Goal: Task Accomplishment & Management: Complete application form

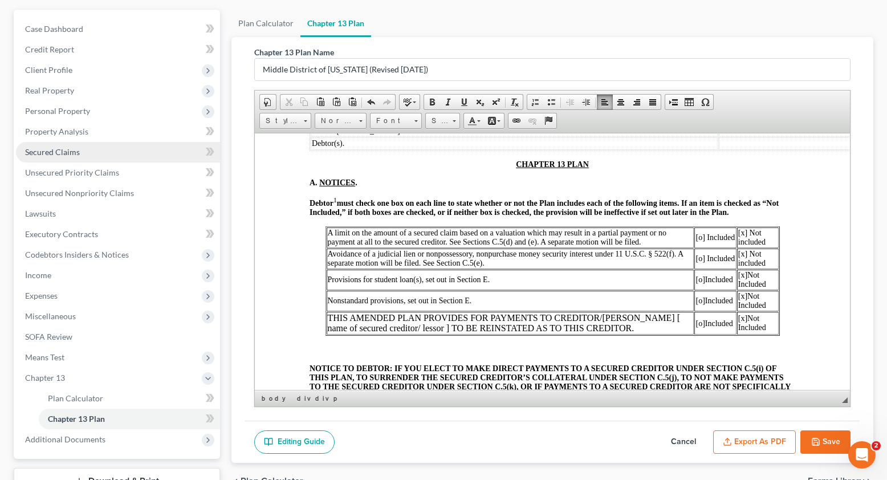
scroll to position [100, 0]
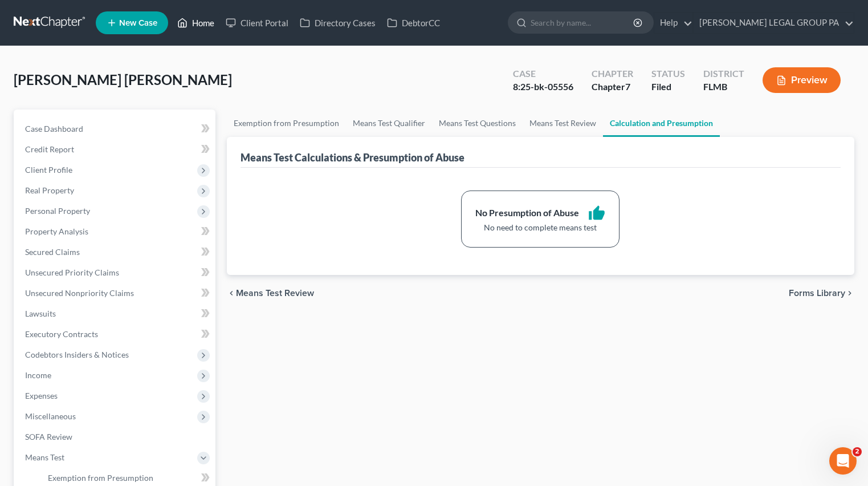
drag, startPoint x: 216, startPoint y: 13, endPoint x: 208, endPoint y: 17, distance: 8.7
click at [215, 13] on link "Home" at bounding box center [196, 23] width 48 height 21
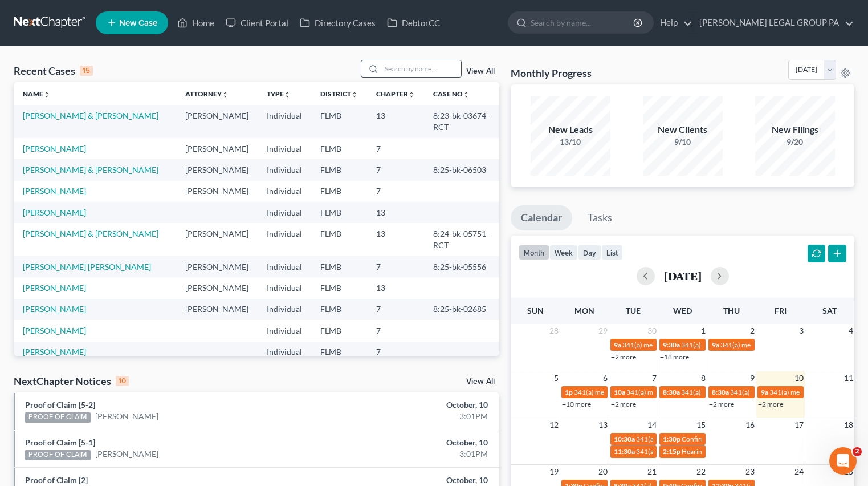
click at [421, 60] on div at bounding box center [411, 69] width 101 height 18
click at [419, 73] on input "search" at bounding box center [421, 68] width 80 height 17
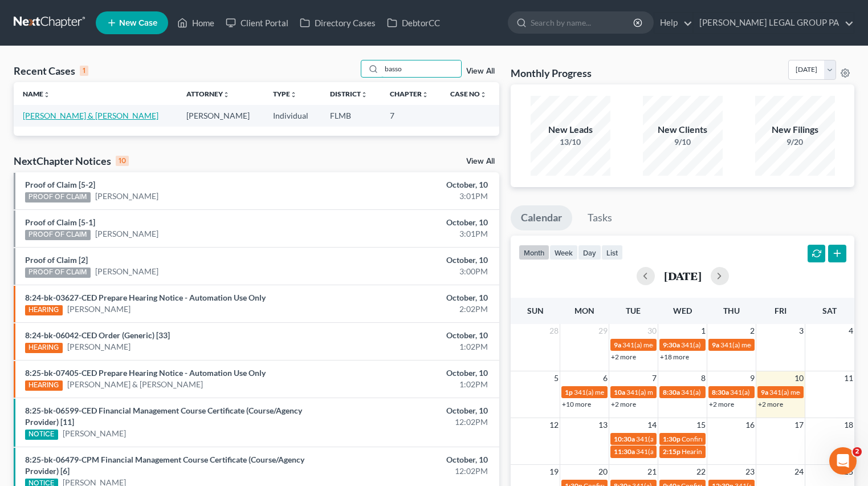
type input "basso"
click at [78, 119] on link "[PERSON_NAME] & [PERSON_NAME]" at bounding box center [91, 116] width 136 height 10
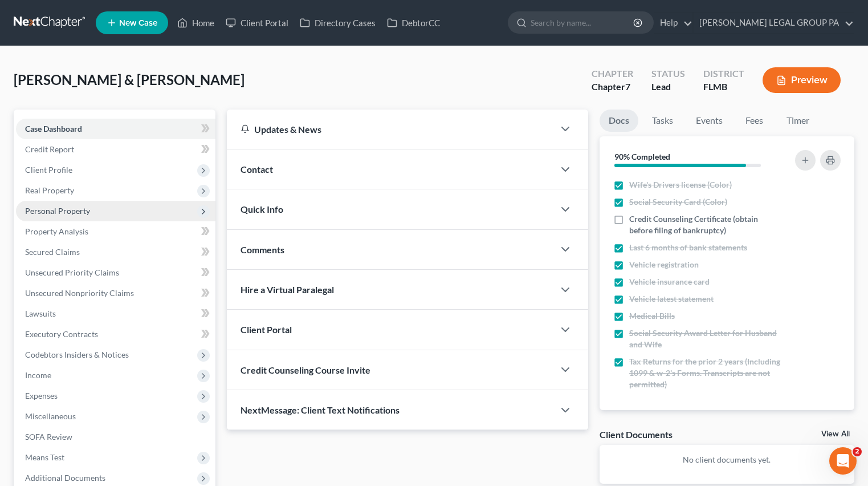
click at [35, 208] on span "Personal Property" at bounding box center [57, 211] width 65 height 10
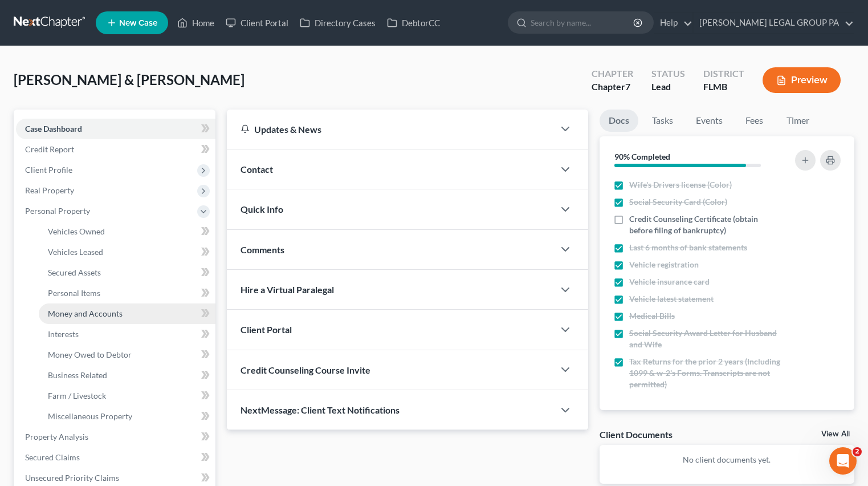
drag, startPoint x: 74, startPoint y: 315, endPoint x: 145, endPoint y: 312, distance: 71.9
click at [74, 315] on span "Money and Accounts" at bounding box center [85, 313] width 75 height 10
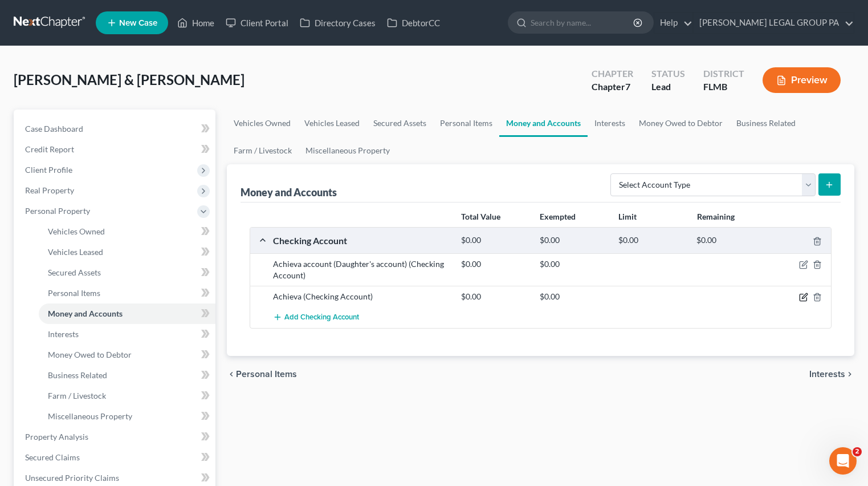
click at [802, 296] on icon "button" at bounding box center [803, 296] width 9 height 9
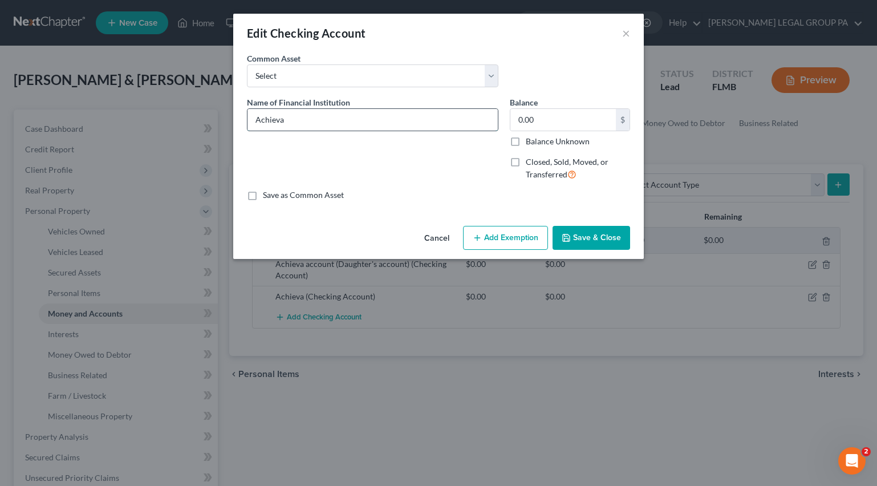
click at [332, 120] on input "Achieva" at bounding box center [372, 120] width 250 height 22
type input "Achieva account ending in 2866"
type input "974.20"
click at [592, 241] on button "Save & Close" at bounding box center [591, 238] width 78 height 24
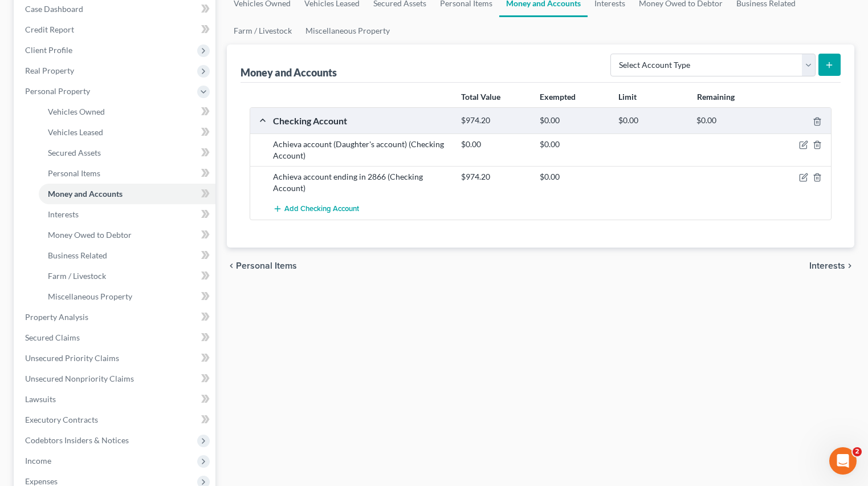
scroll to position [326, 0]
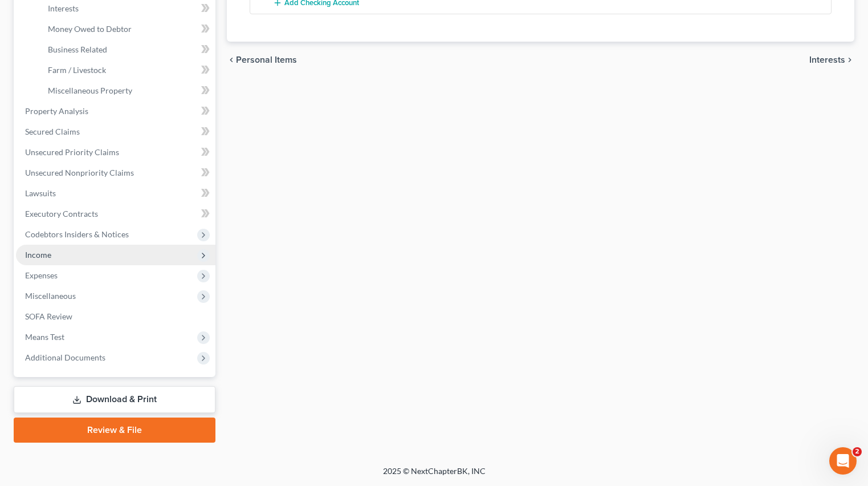
click at [37, 255] on span "Income" at bounding box center [38, 255] width 26 height 10
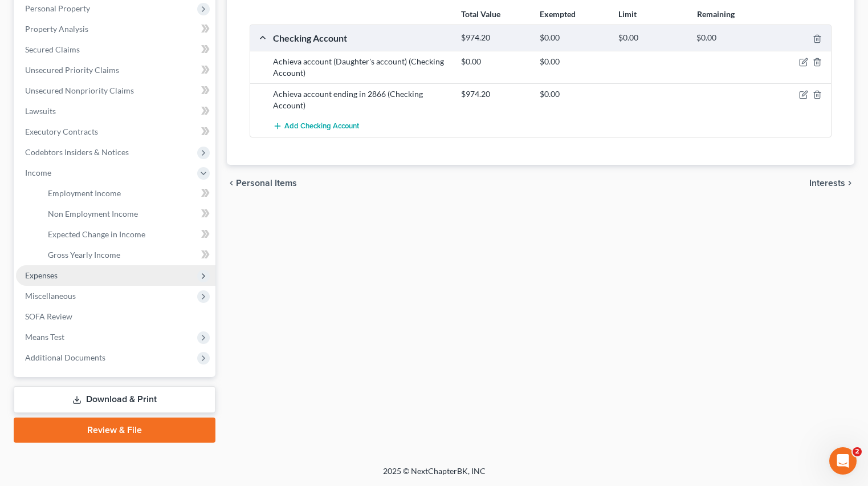
scroll to position [202, 0]
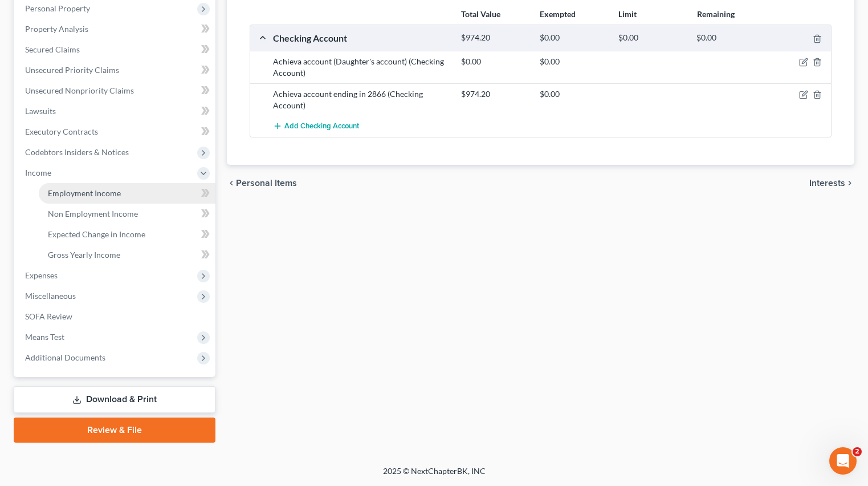
click at [76, 196] on span "Employment Income" at bounding box center [84, 193] width 73 height 10
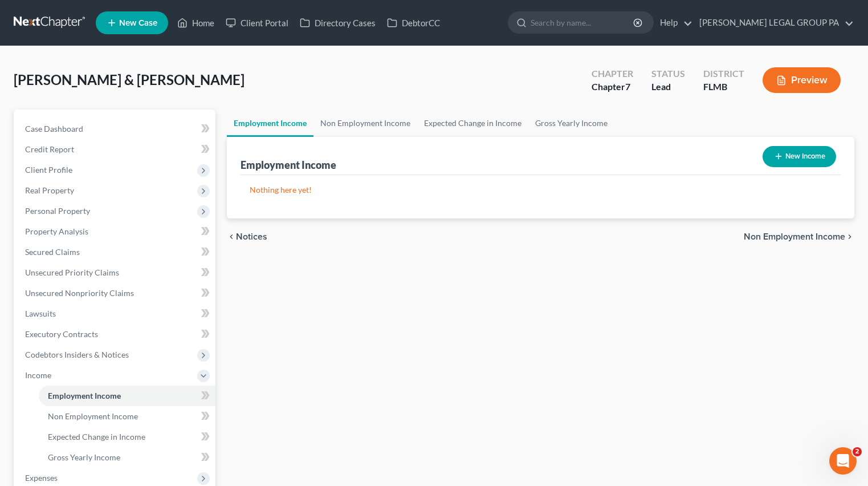
click at [815, 165] on button "New Income" at bounding box center [800, 156] width 74 height 21
select select "0"
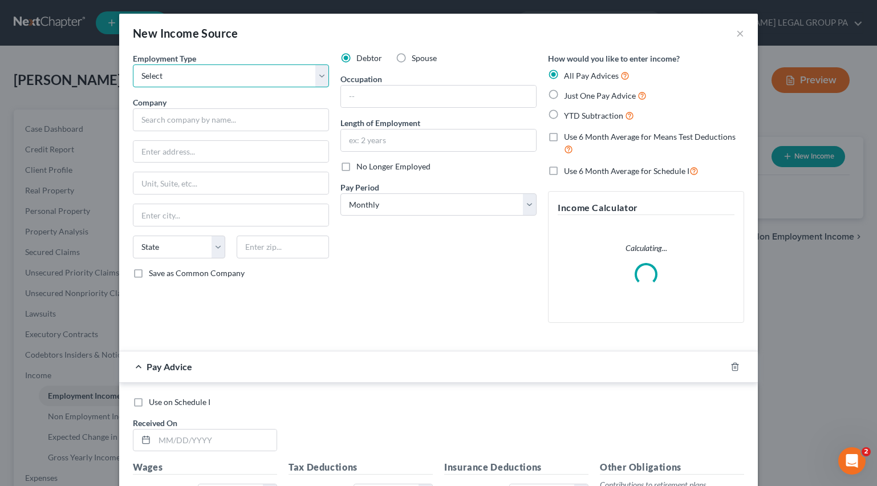
click at [186, 72] on select "Select Full or [DEMOGRAPHIC_DATA] Employment Self Employment" at bounding box center [231, 75] width 196 height 23
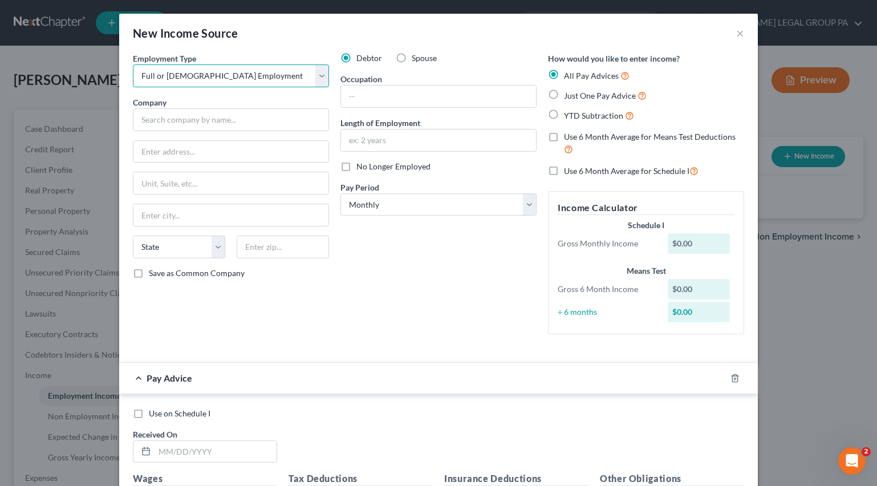
click at [133, 64] on select "Select Full or [DEMOGRAPHIC_DATA] Employment Self Employment" at bounding box center [231, 75] width 196 height 23
click at [223, 82] on select "Select Full or [DEMOGRAPHIC_DATA] Employment Self Employment" at bounding box center [231, 75] width 196 height 23
select select "1"
click at [133, 64] on select "Select Full or [DEMOGRAPHIC_DATA] Employment Self Employment" at bounding box center [231, 75] width 196 height 23
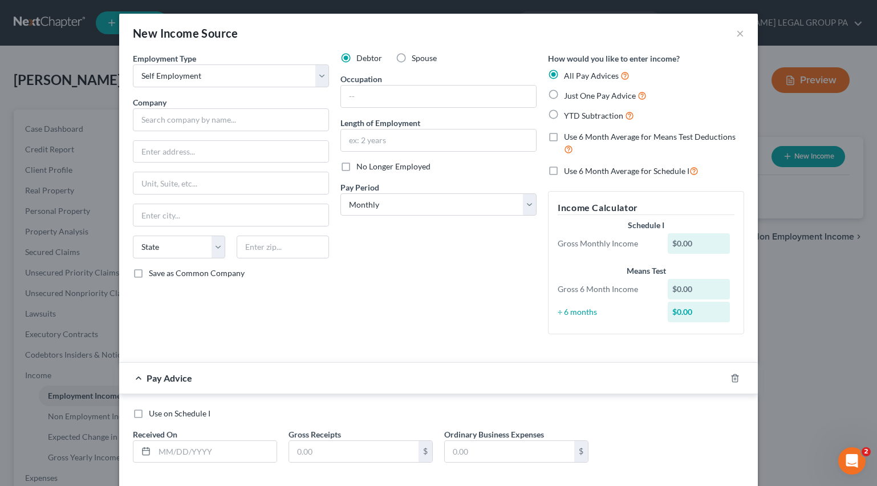
click at [564, 97] on label "Just One Pay Advice" at bounding box center [605, 95] width 83 height 13
click at [568, 96] on input "Just One Pay Advice" at bounding box center [571, 92] width 7 height 7
radio input "true"
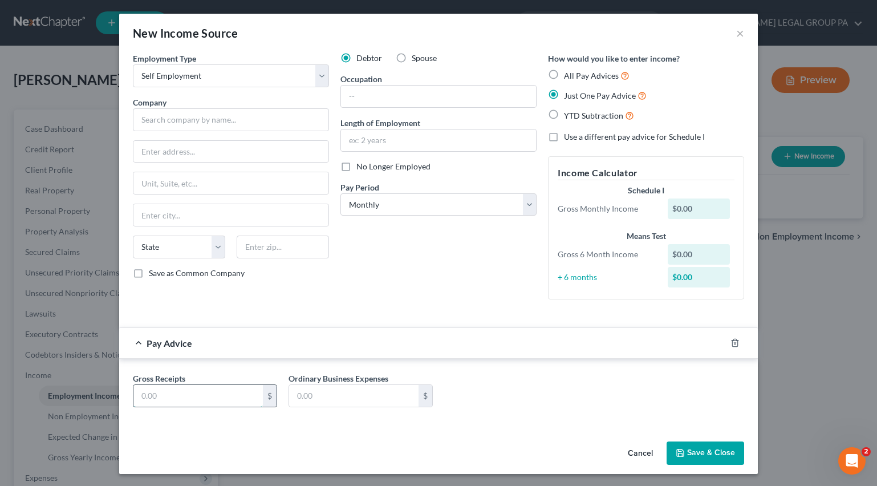
click at [211, 399] on input "text" at bounding box center [197, 396] width 129 height 22
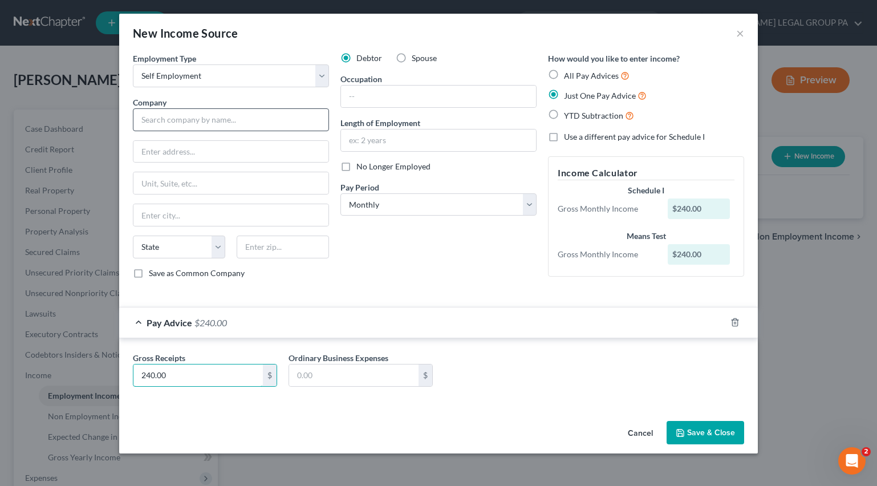
type input "240.00"
click at [185, 121] on input "text" at bounding box center [231, 119] width 196 height 23
click at [205, 371] on input "240.00" at bounding box center [197, 375] width 129 height 22
click at [470, 284] on div "Debtor Spouse Occupation Length of Employment No Longer Employed Pay Period * S…" at bounding box center [439, 169] width 208 height 235
click at [391, 202] on select "Select Monthly Twice Monthly Every Other Week Weekly" at bounding box center [438, 204] width 196 height 23
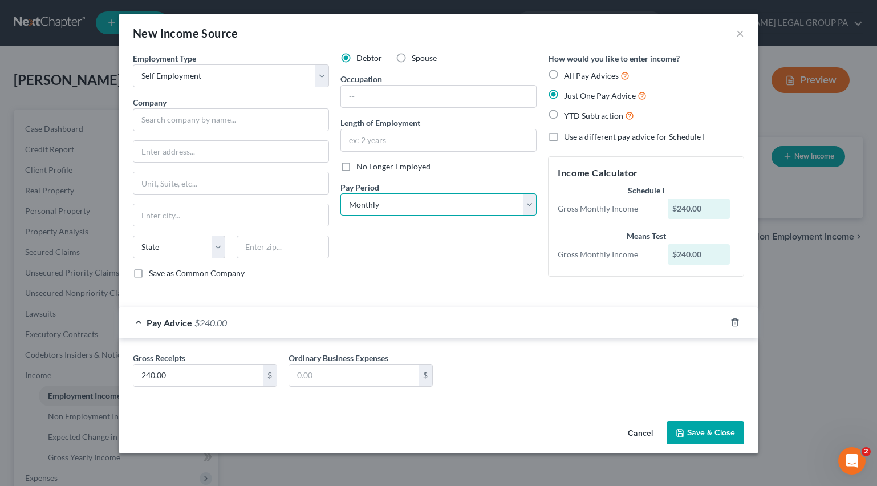
select select "3"
click at [340, 193] on select "Select Monthly Twice Monthly Every Other Week Weekly" at bounding box center [438, 204] width 196 height 23
click at [391, 100] on input "text" at bounding box center [438, 97] width 195 height 22
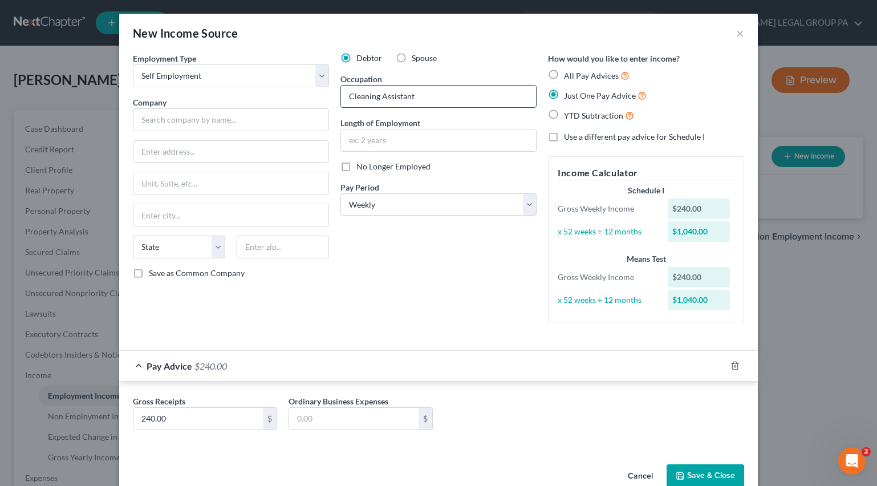
type input "Cleaning Assistant"
type input "15 years"
click at [173, 112] on input "text" at bounding box center [231, 119] width 196 height 23
click at [178, 116] on input "text" at bounding box center [231, 119] width 196 height 23
type input "FrankCrum"
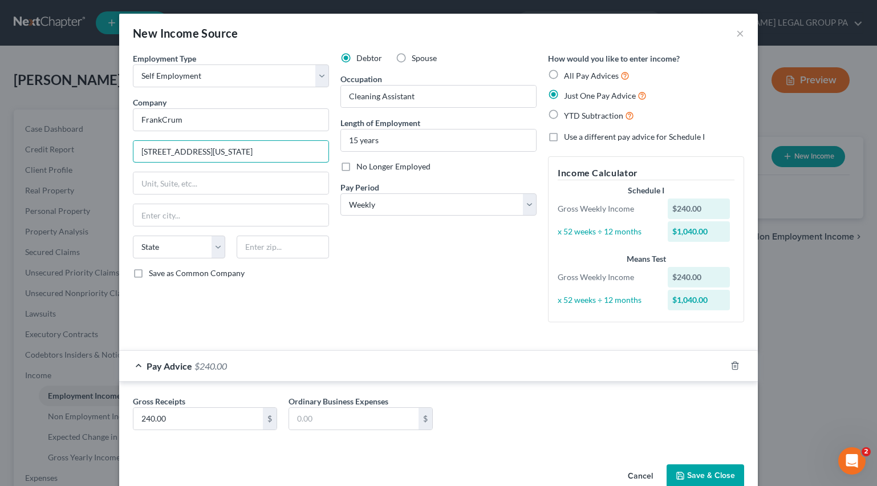
type input "[STREET_ADDRESS][US_STATE]"
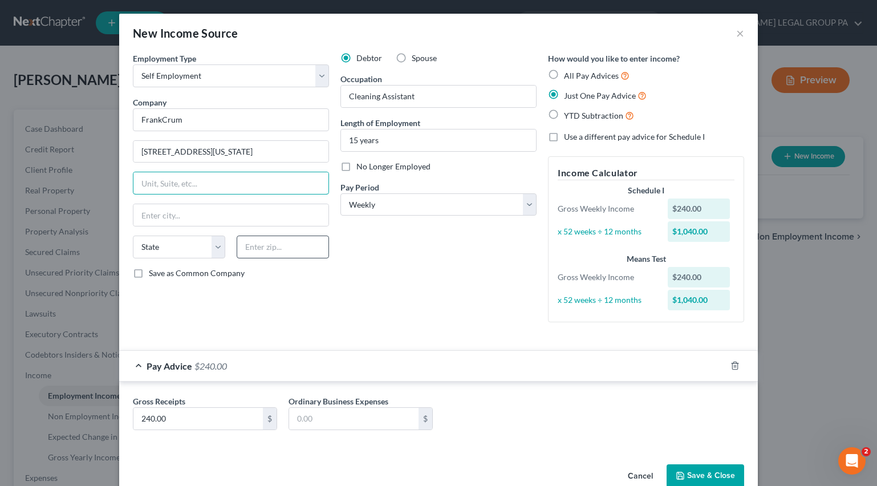
paste input "33756"
type input "33756"
click at [283, 253] on input "text" at bounding box center [283, 246] width 92 height 23
paste input "33756"
type input "33756"
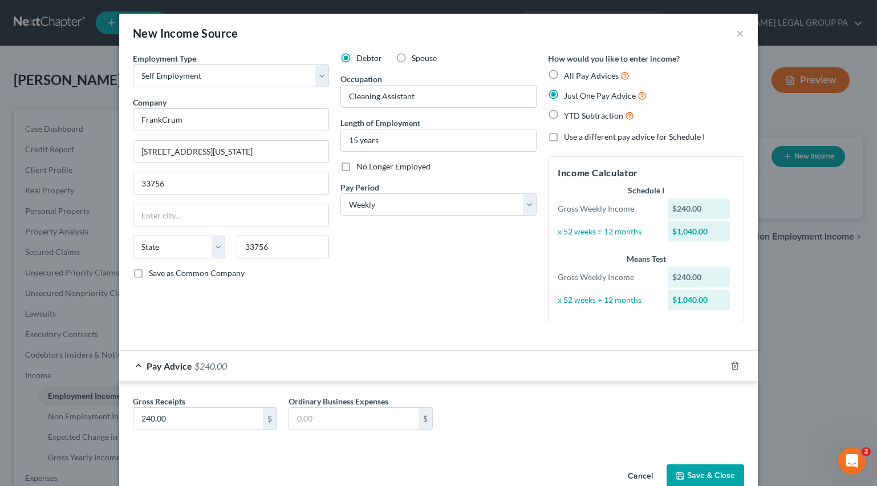
click at [376, 245] on div "Debtor Spouse Occupation Cleaning Assistant Length of Employment 15 years No Lo…" at bounding box center [439, 191] width 208 height 279
type input "Clearwater"
select select "9"
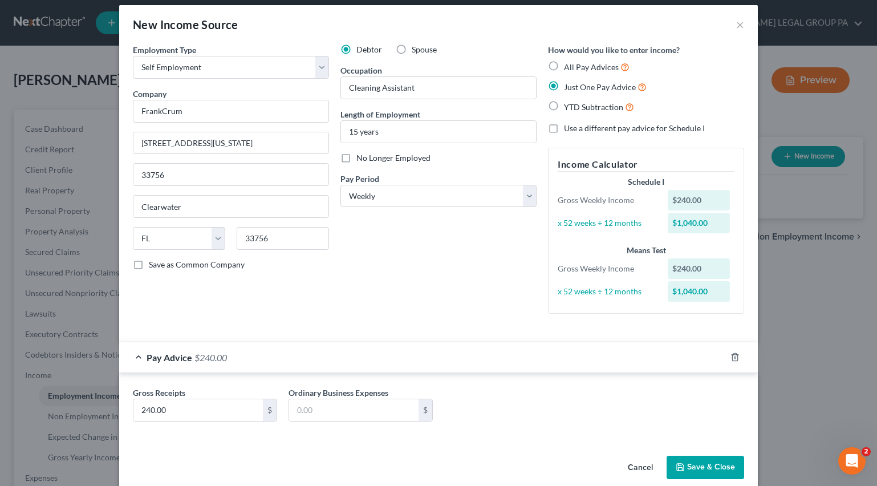
scroll to position [25, 0]
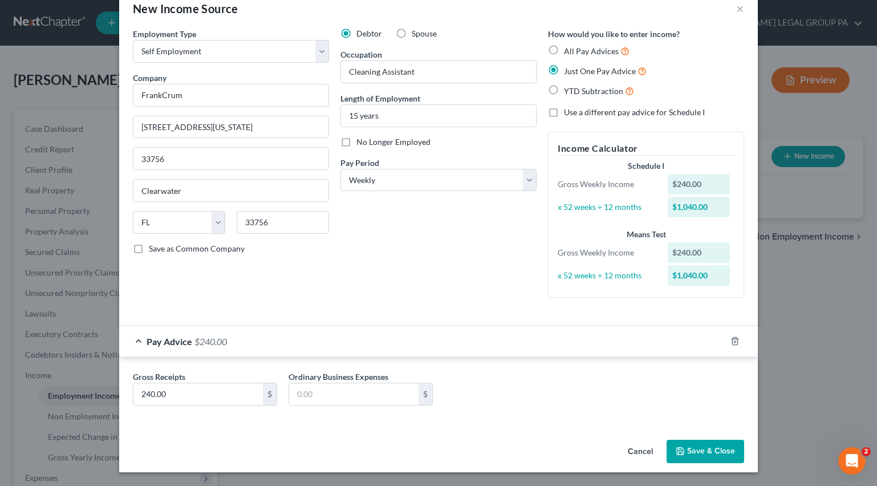
click at [703, 455] on button "Save & Close" at bounding box center [705, 452] width 78 height 24
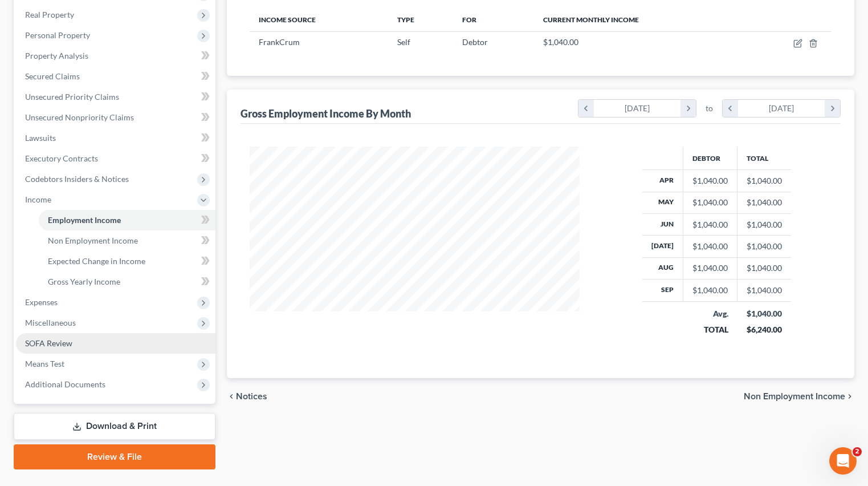
scroll to position [202, 0]
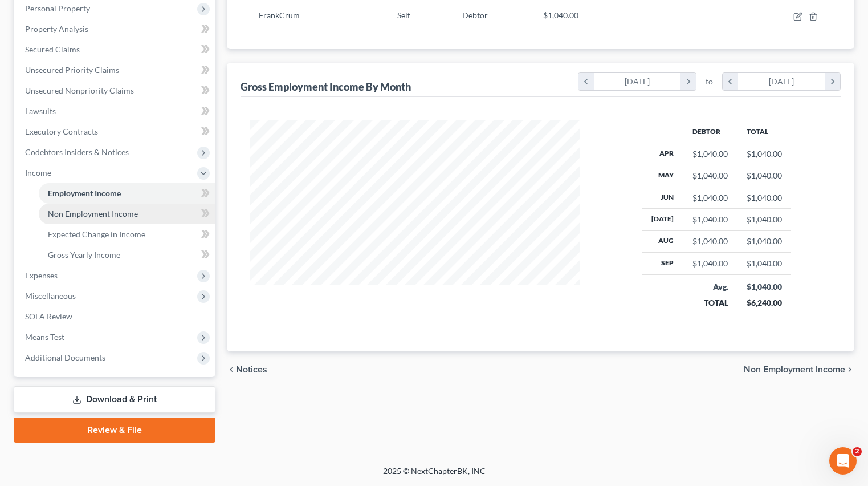
click at [96, 213] on span "Non Employment Income" at bounding box center [93, 214] width 90 height 10
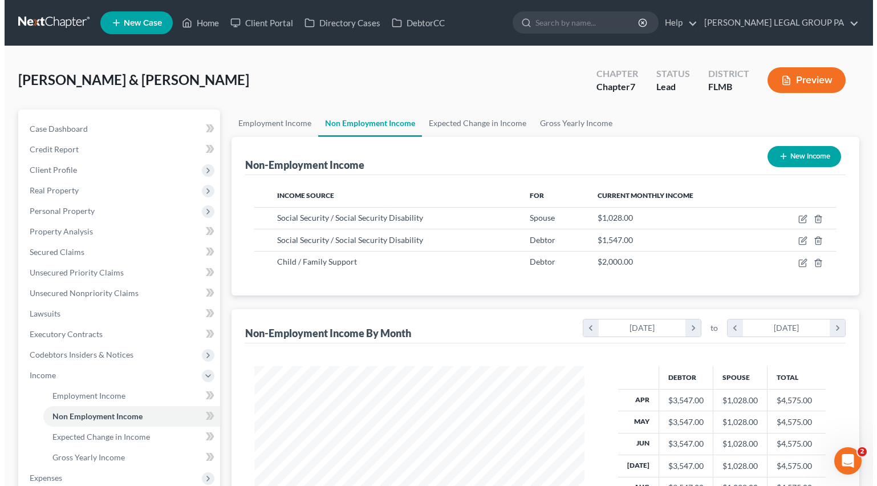
scroll to position [205, 353]
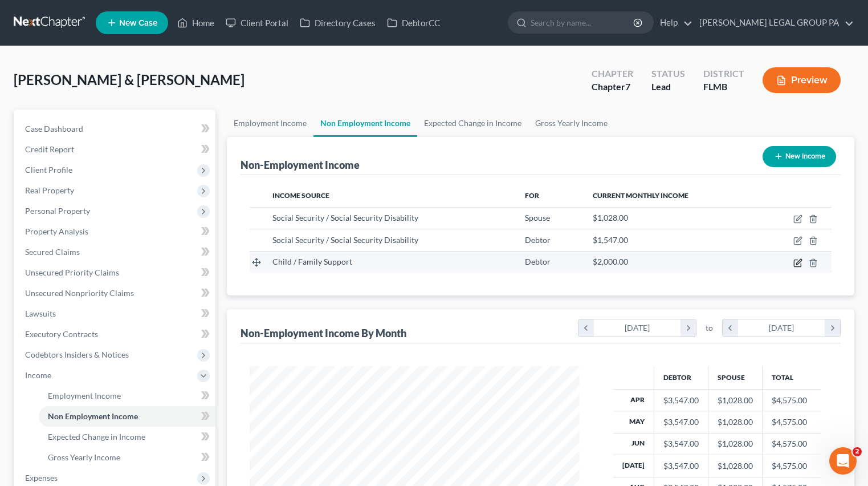
click at [799, 262] on icon "button" at bounding box center [798, 262] width 9 height 9
select select "7"
select select "0"
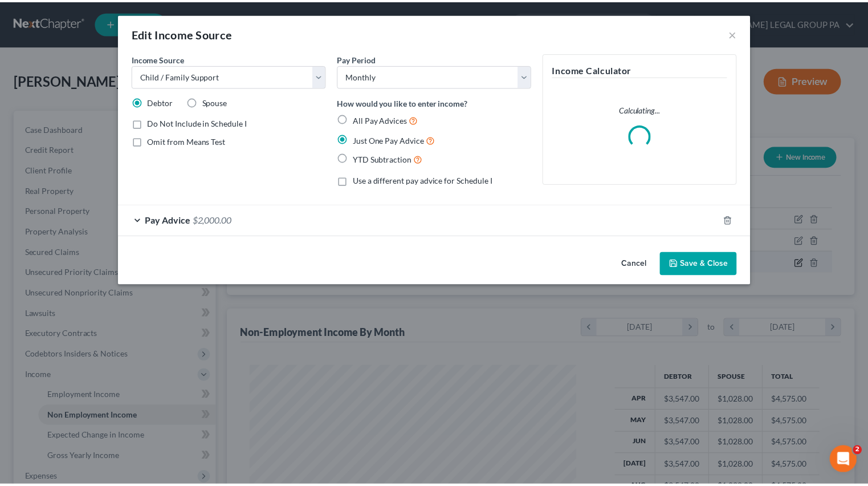
scroll to position [205, 356]
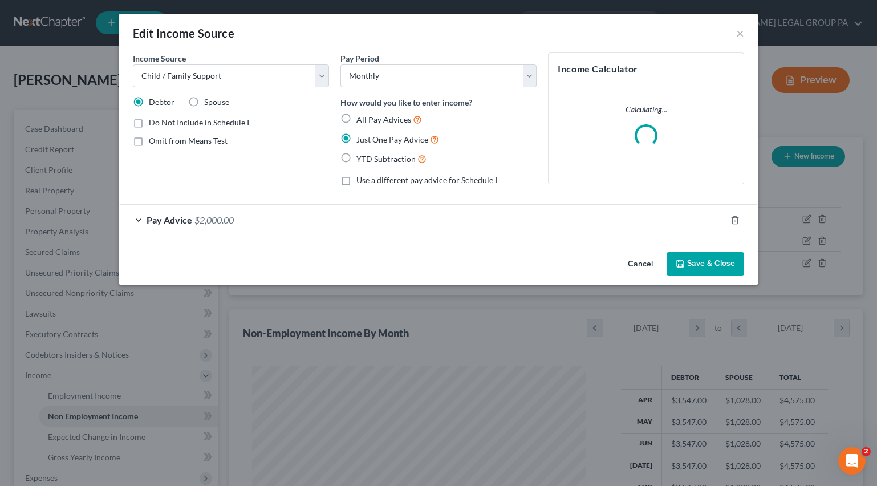
click at [689, 269] on button "Save & Close" at bounding box center [705, 264] width 78 height 24
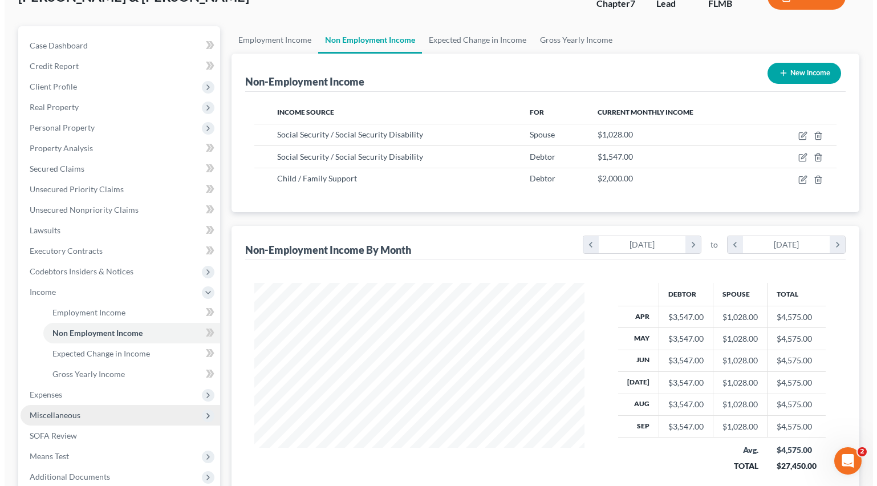
scroll to position [202, 0]
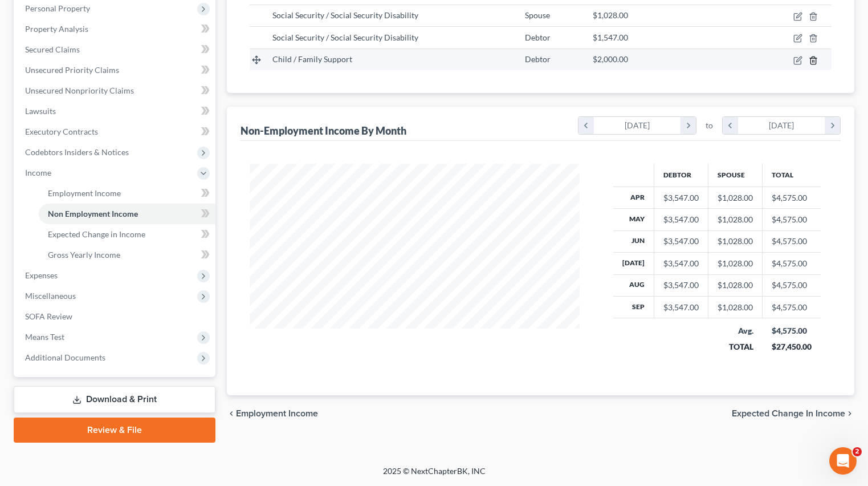
click at [815, 60] on icon "button" at bounding box center [813, 60] width 9 height 9
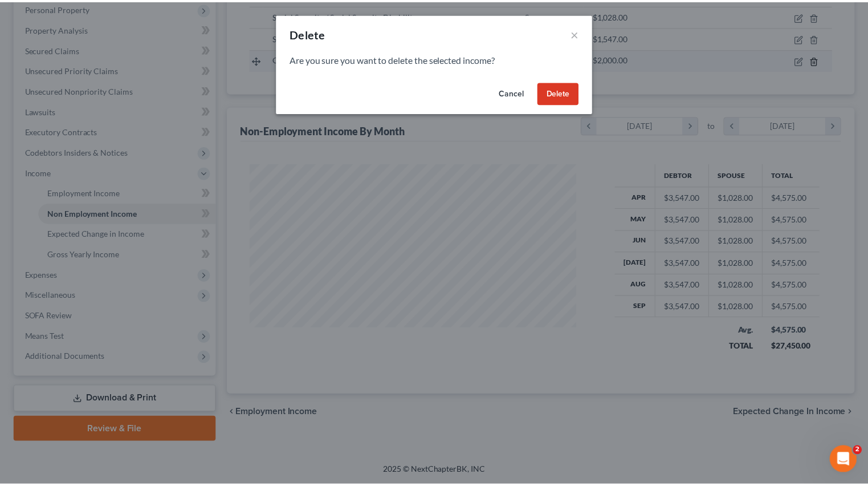
scroll to position [205, 356]
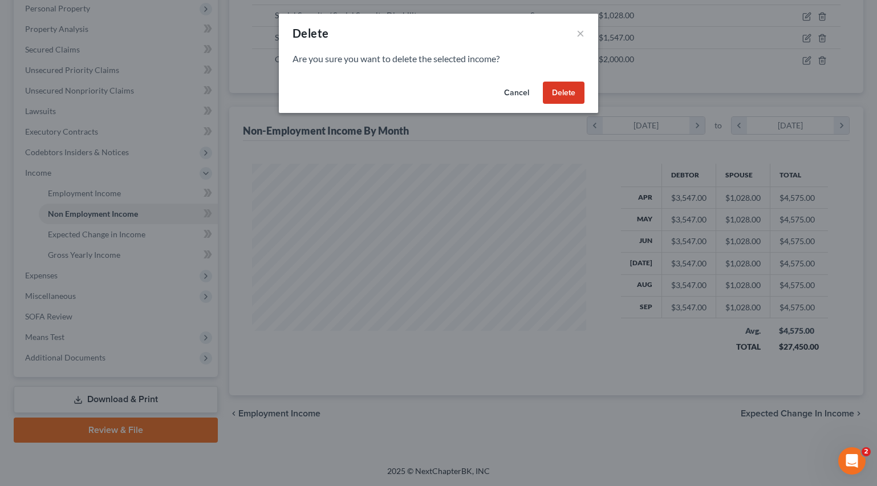
click at [572, 98] on button "Delete" at bounding box center [564, 93] width 42 height 23
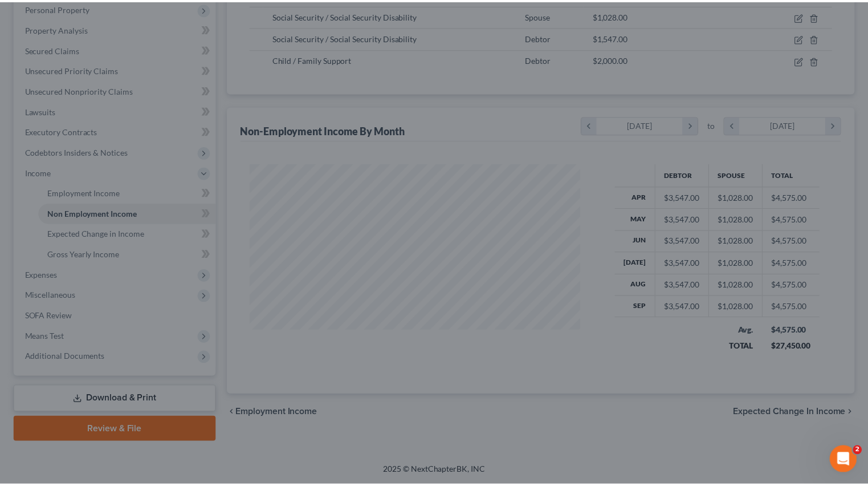
scroll to position [569867, 569719]
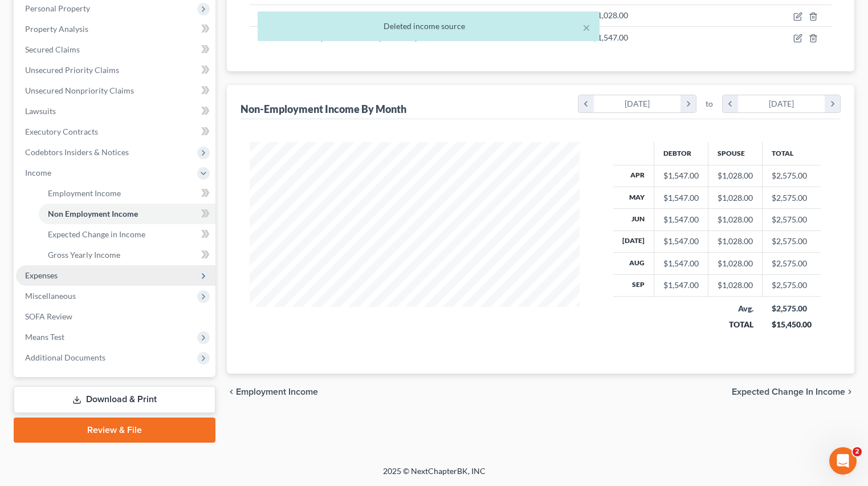
click at [39, 283] on span "Expenses" at bounding box center [116, 275] width 200 height 21
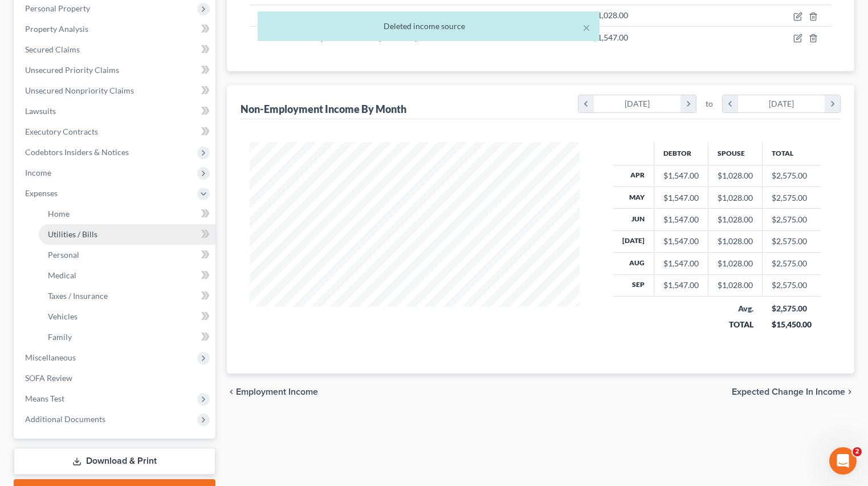
click at [78, 233] on span "Utilities / Bills" at bounding box center [73, 234] width 50 height 10
